Goal: Navigation & Orientation: Find specific page/section

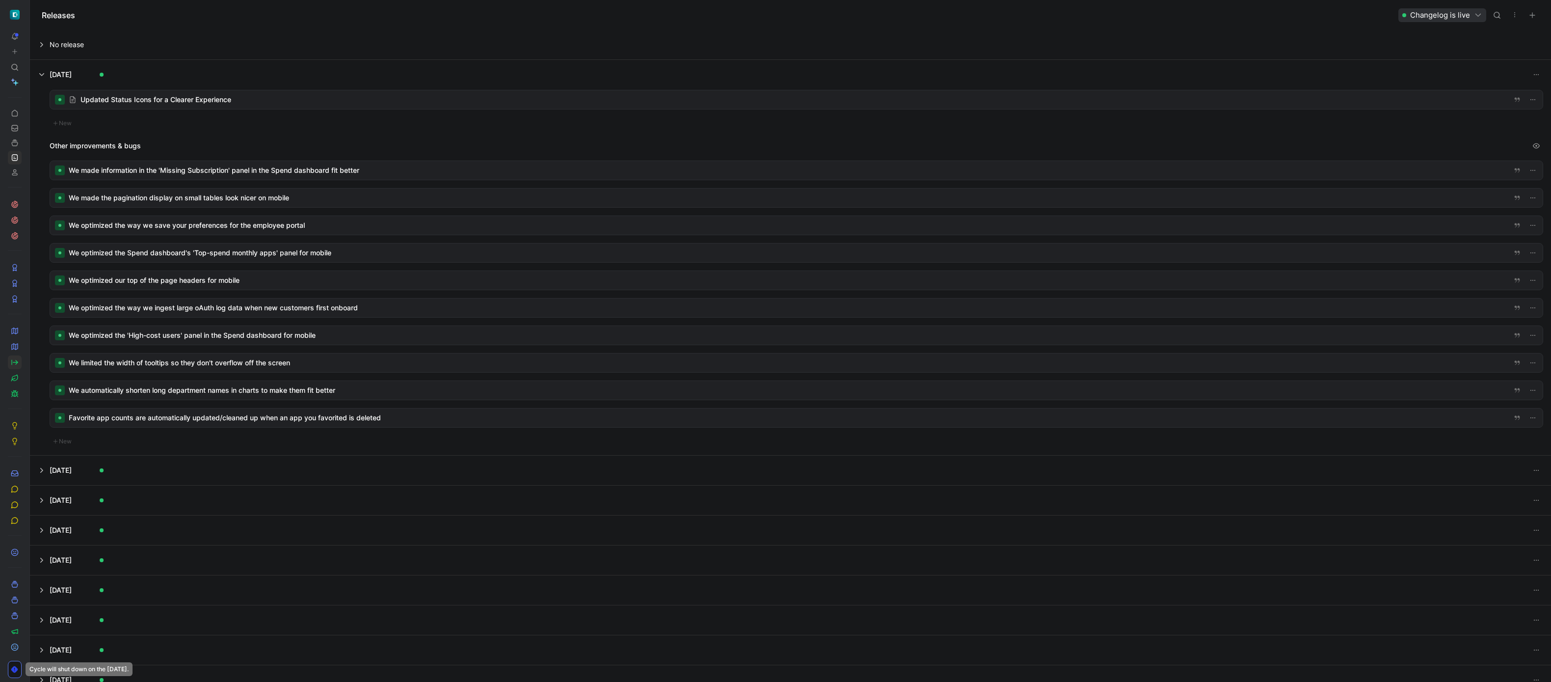
click at [14, 356] on link at bounding box center [15, 362] width 14 height 14
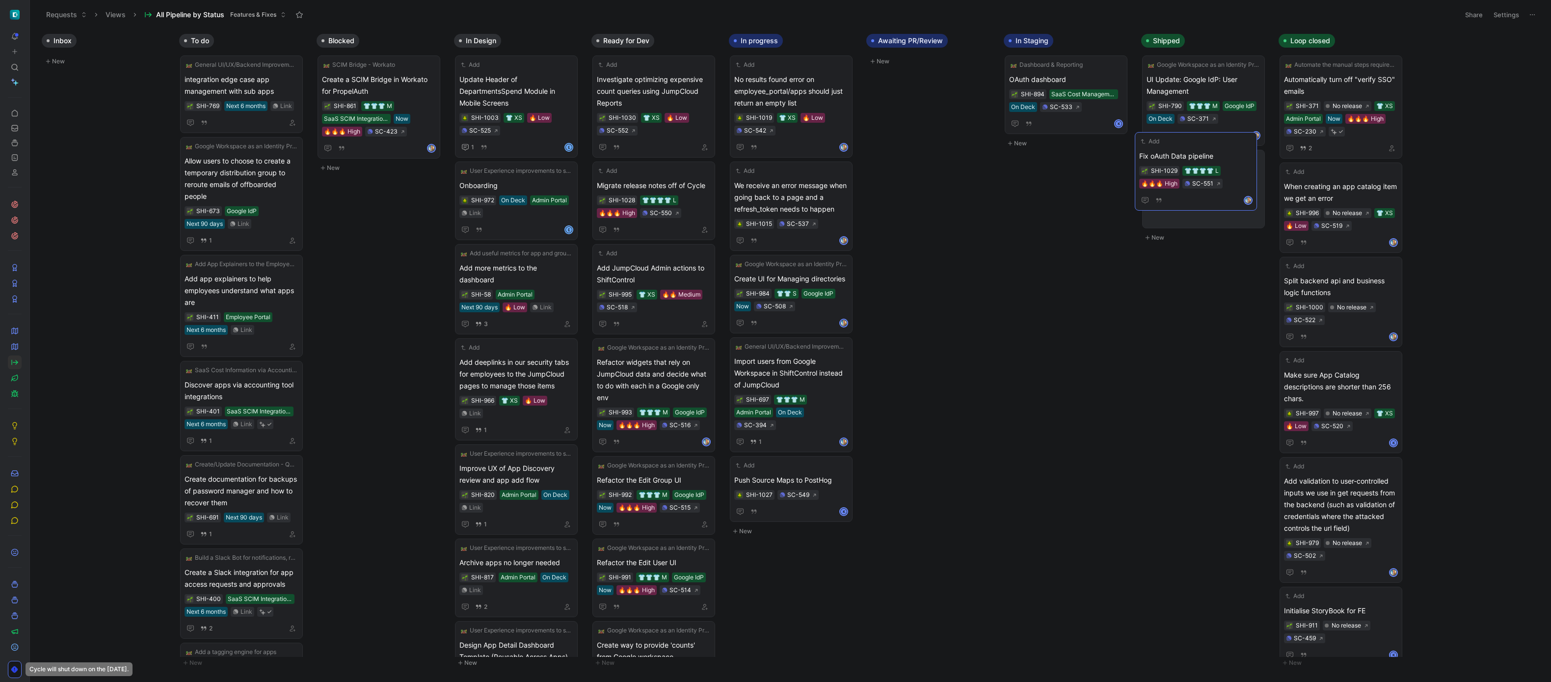
drag, startPoint x: 797, startPoint y: 76, endPoint x: 1208, endPoint y: 152, distance: 417.9
click at [1255, 161] on icon "button" at bounding box center [1255, 160] width 8 height 8
click at [1209, 170] on span "Fix oAuth Data pipeline" at bounding box center [1204, 174] width 114 height 12
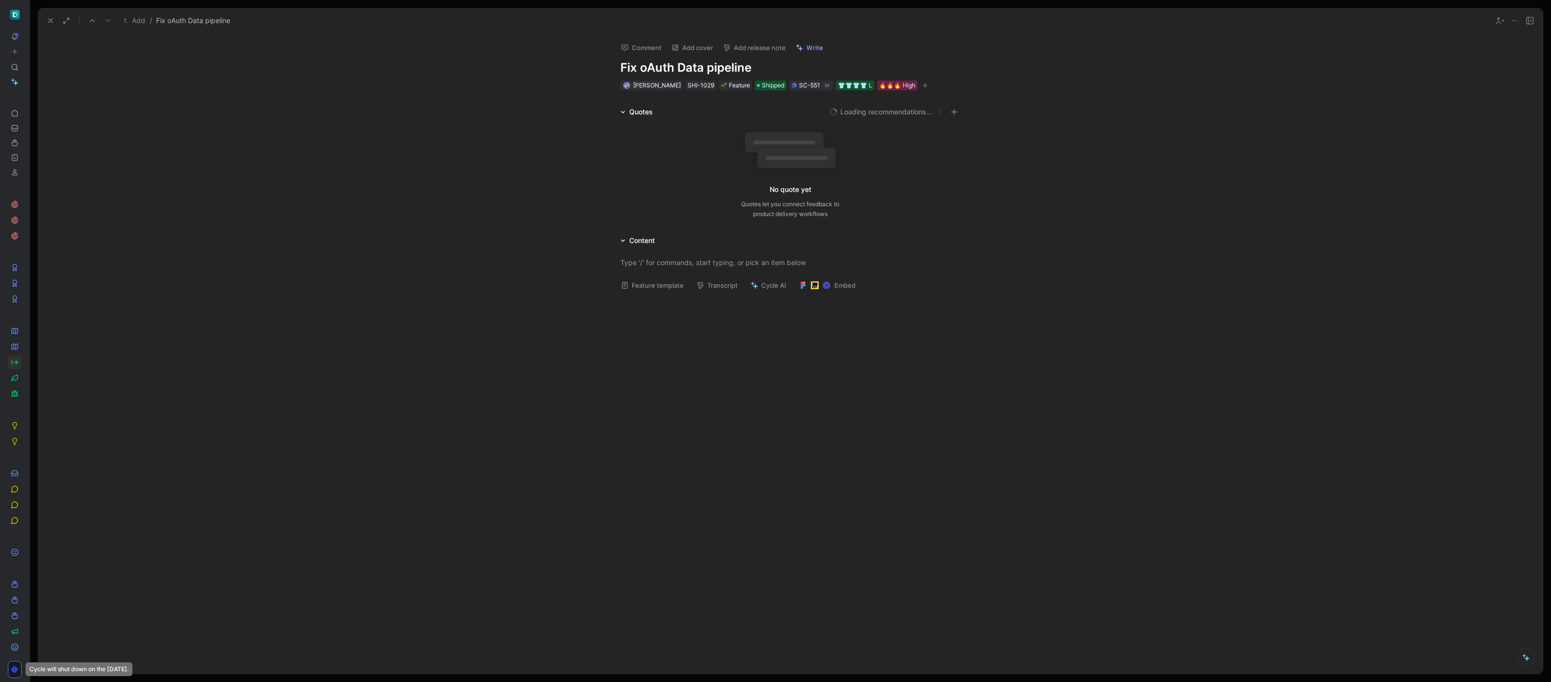
click at [777, 50] on button "Add release note" at bounding box center [755, 48] width 72 height 14
click at [772, 85] on div "No release" at bounding box center [780, 84] width 114 height 12
click at [465, 79] on div "Comment Add cover Add release note Write Fix oAuth Data pipeline [PERSON_NAME] …" at bounding box center [790, 354] width 1505 height 640
click at [51, 21] on use at bounding box center [51, 21] width 4 height 4
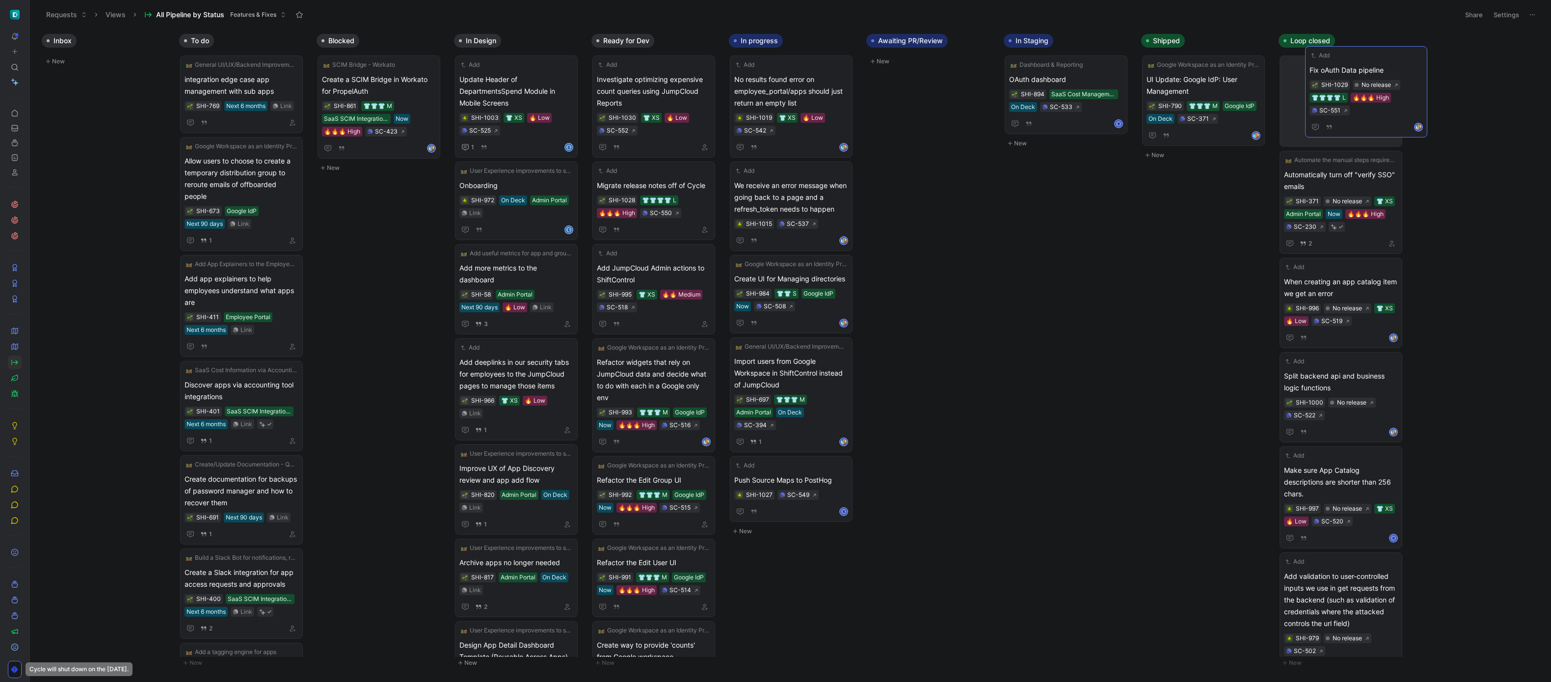
drag, startPoint x: 1213, startPoint y: 174, endPoint x: 1363, endPoint y: 76, distance: 179.2
click at [101, 230] on div "Inbox New To do General UI/UX/Backend Improvements integration edge case app ma…" at bounding box center [791, 355] width 1522 height 652
click at [844, 170] on icon "button" at bounding box center [843, 172] width 8 height 8
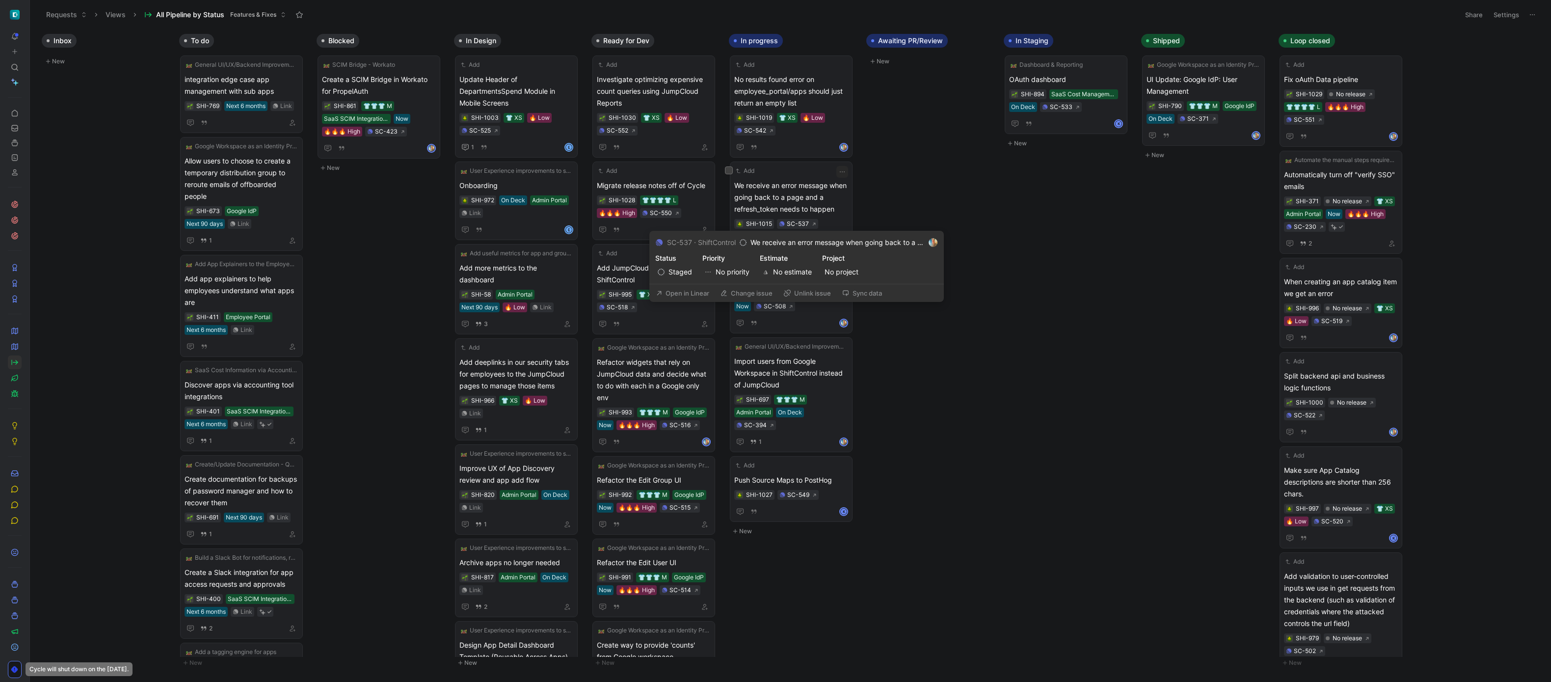
click at [701, 292] on button "Open in Linear" at bounding box center [683, 293] width 62 height 14
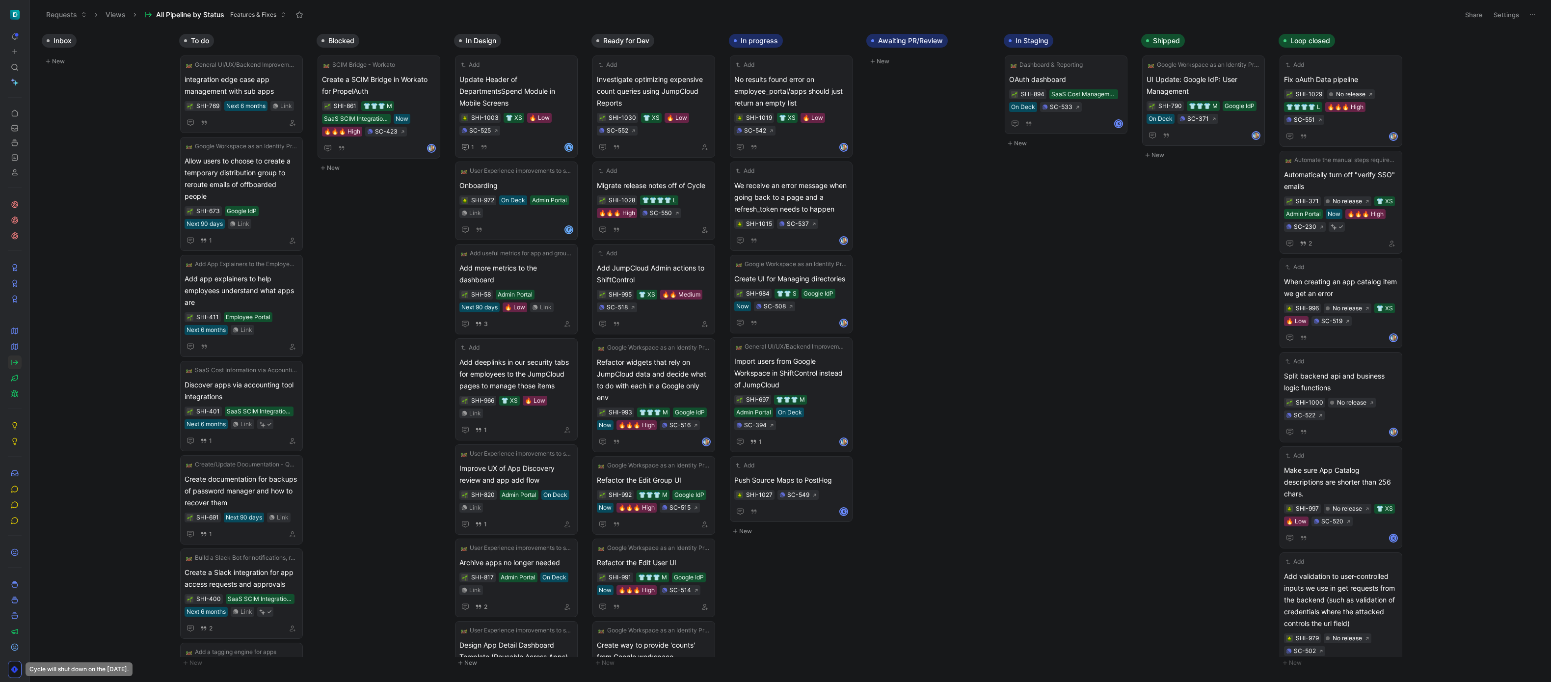
click at [911, 558] on div "Inbox New To do General UI/UX/Backend Improvements integration edge case app ma…" at bounding box center [791, 355] width 1522 height 652
